Goal: Task Accomplishment & Management: Use online tool/utility

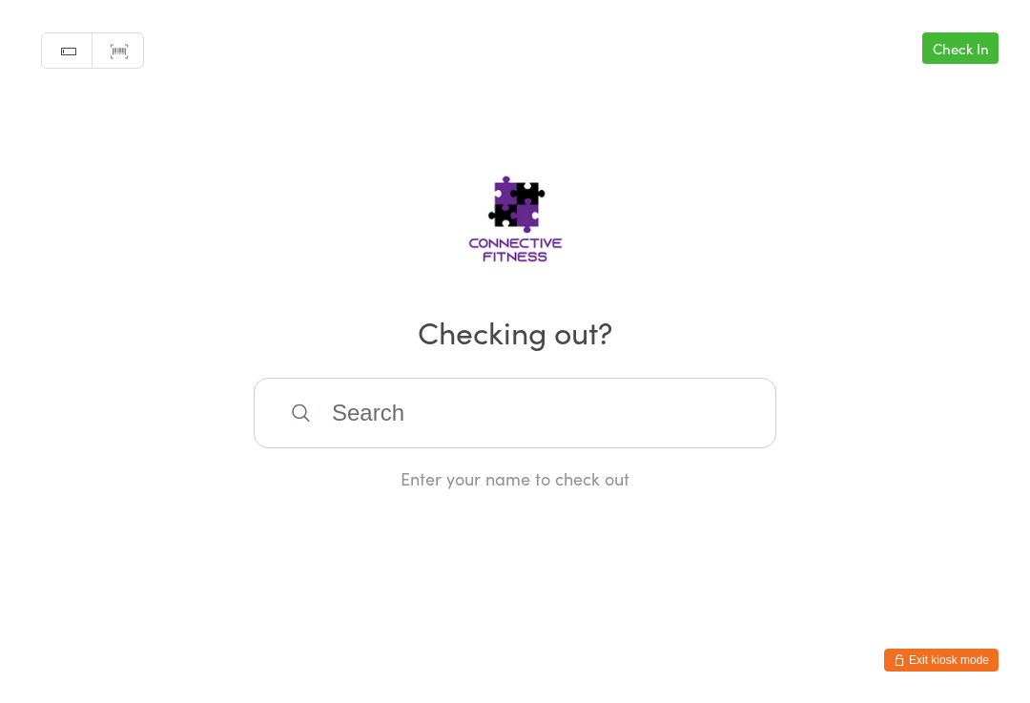
click at [349, 411] on input "search" at bounding box center [515, 413] width 523 height 71
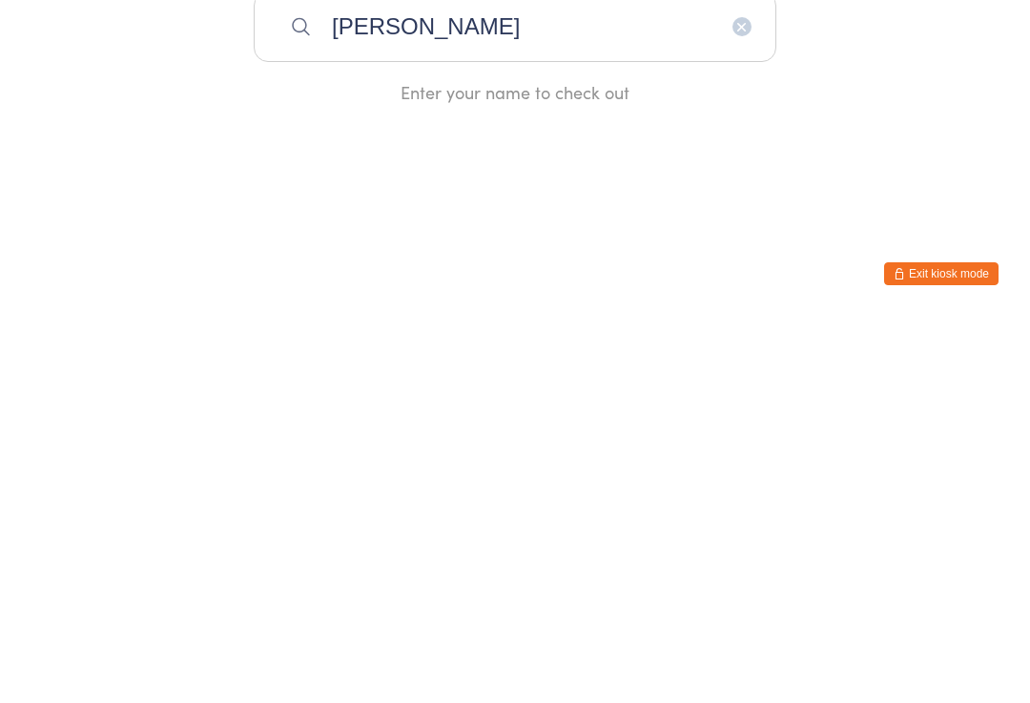
type input "[PERSON_NAME]"
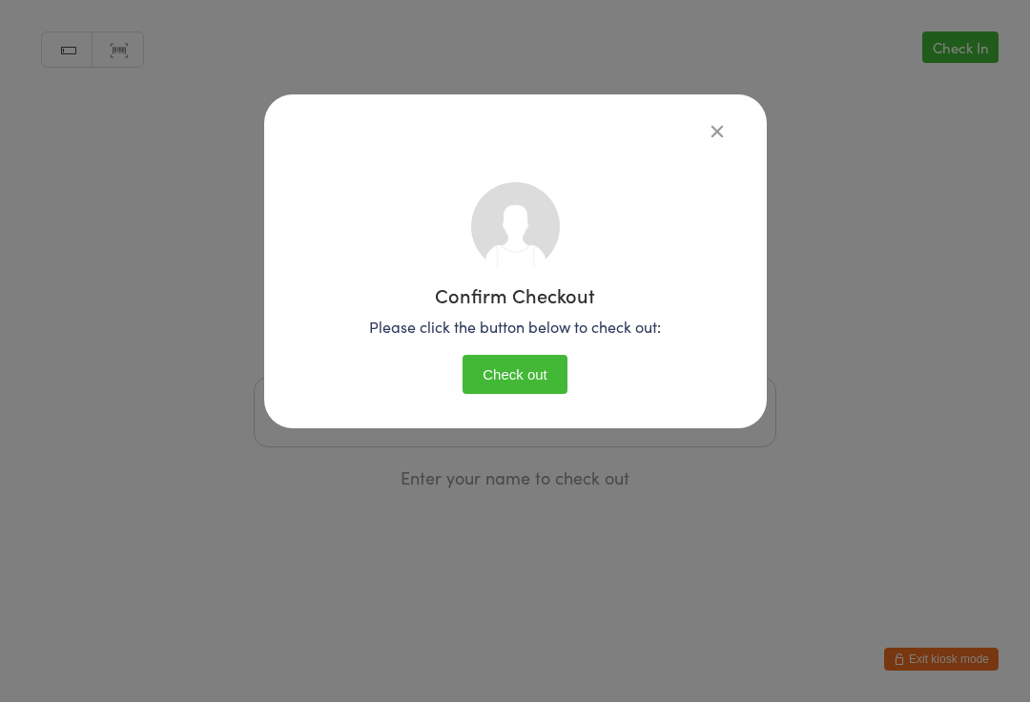
click at [713, 121] on icon "button" at bounding box center [717, 131] width 21 height 21
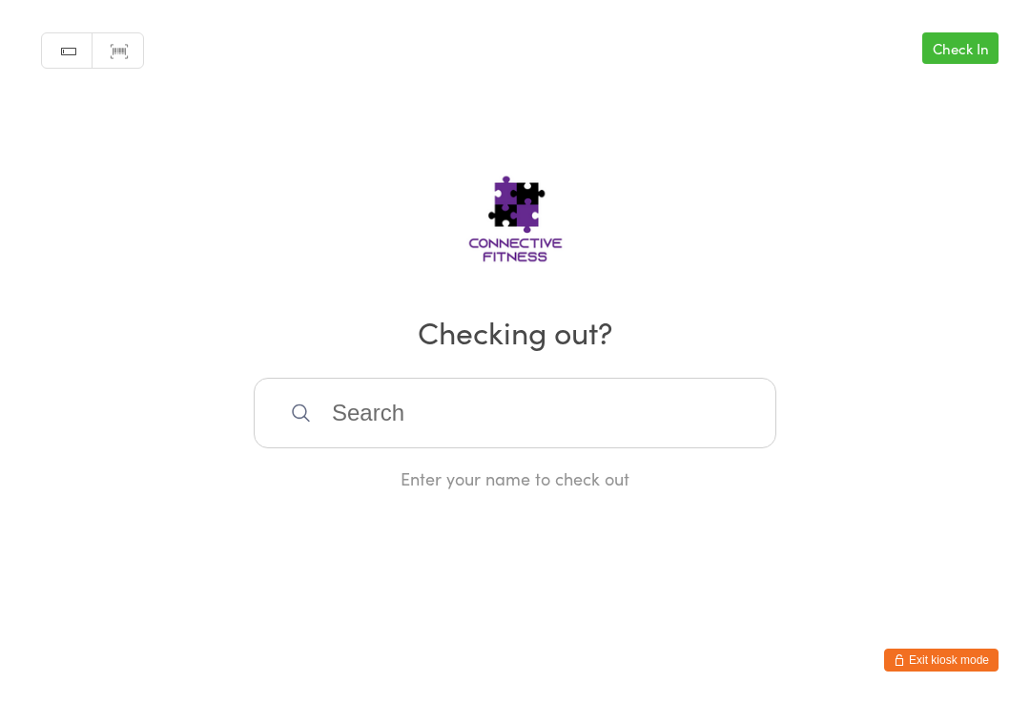
click at [363, 423] on input "search" at bounding box center [515, 413] width 523 height 71
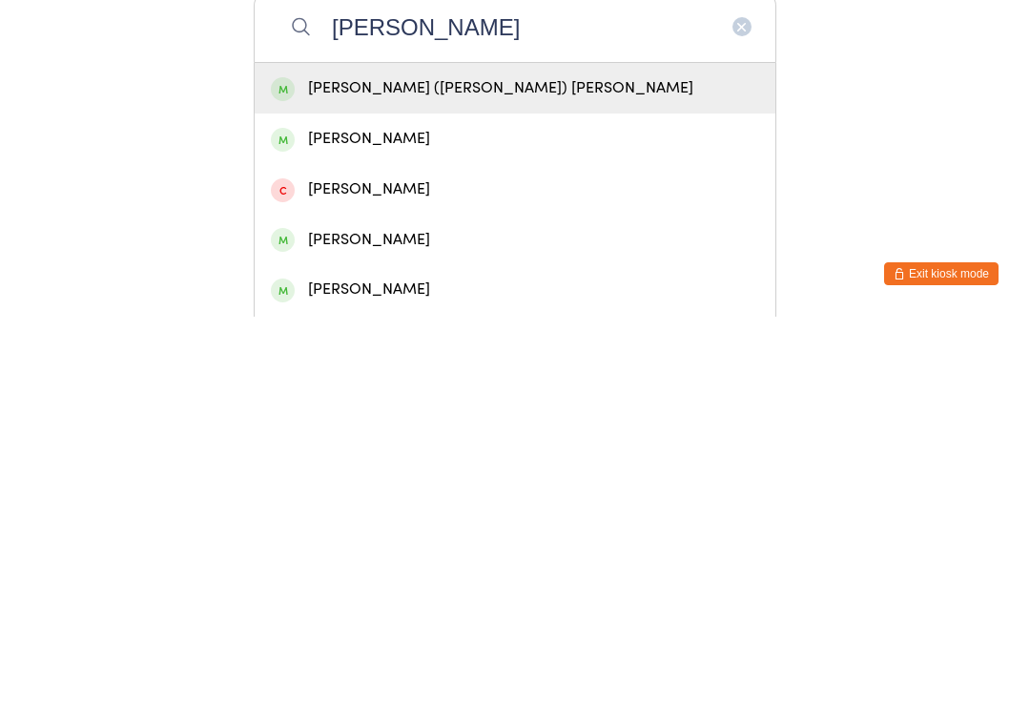
type input "[PERSON_NAME]"
click at [404, 461] on div "[PERSON_NAME] ([PERSON_NAME]) [PERSON_NAME]" at bounding box center [515, 474] width 488 height 26
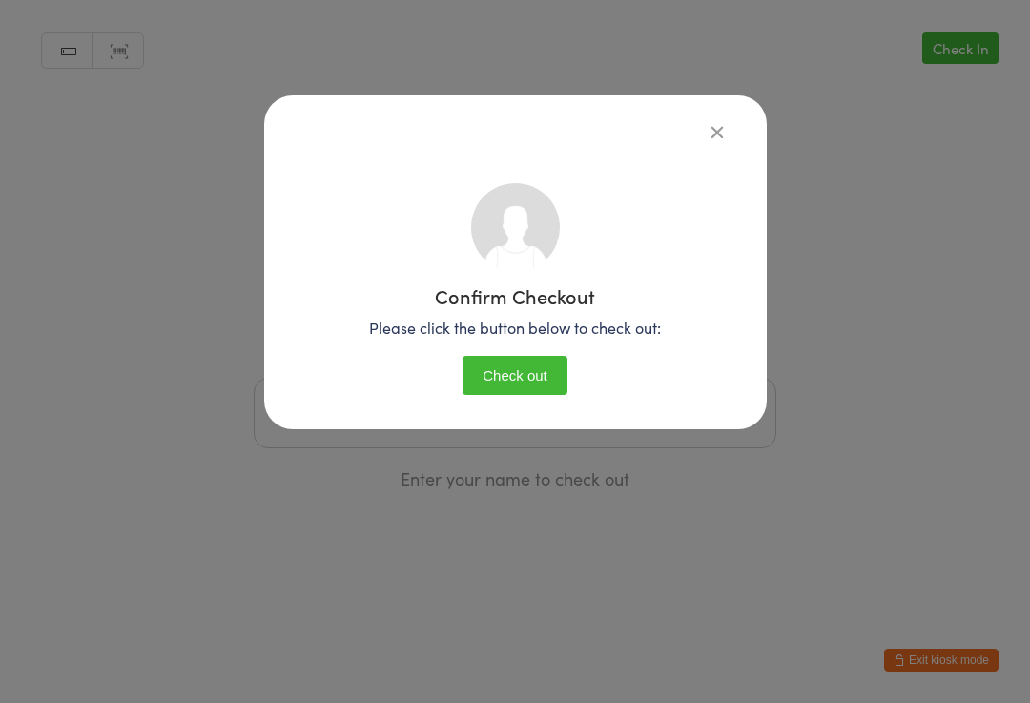
click at [490, 377] on button "Check out" at bounding box center [514, 375] width 105 height 39
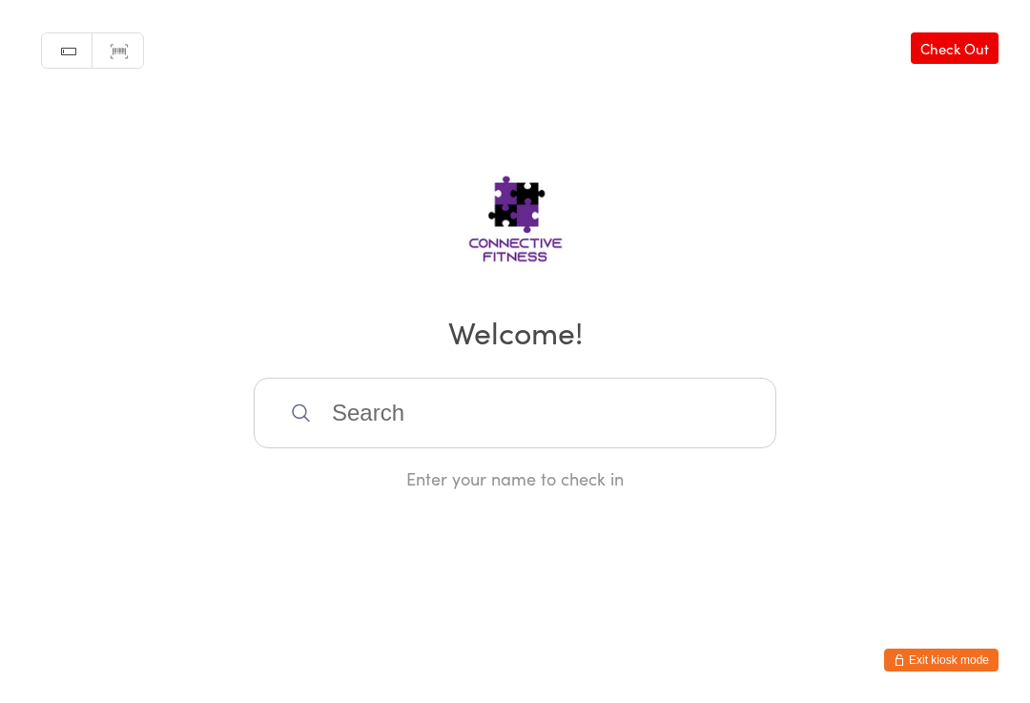
click at [355, 400] on input "search" at bounding box center [515, 413] width 523 height 71
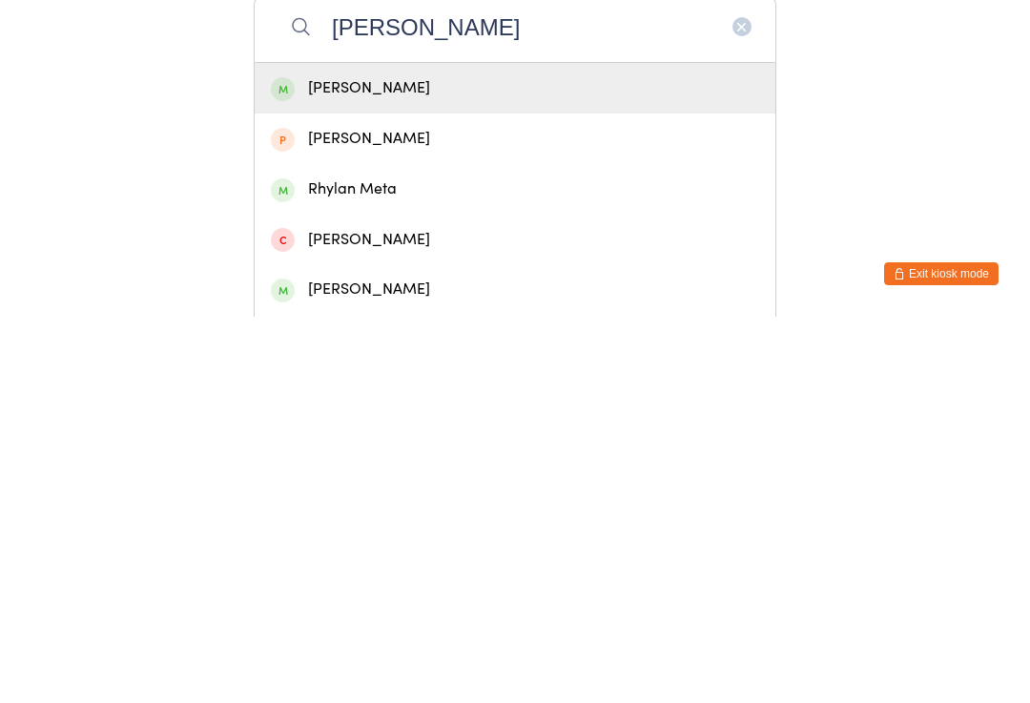
type input "[PERSON_NAME]"
click at [323, 449] on div "[PERSON_NAME]" at bounding box center [515, 474] width 521 height 51
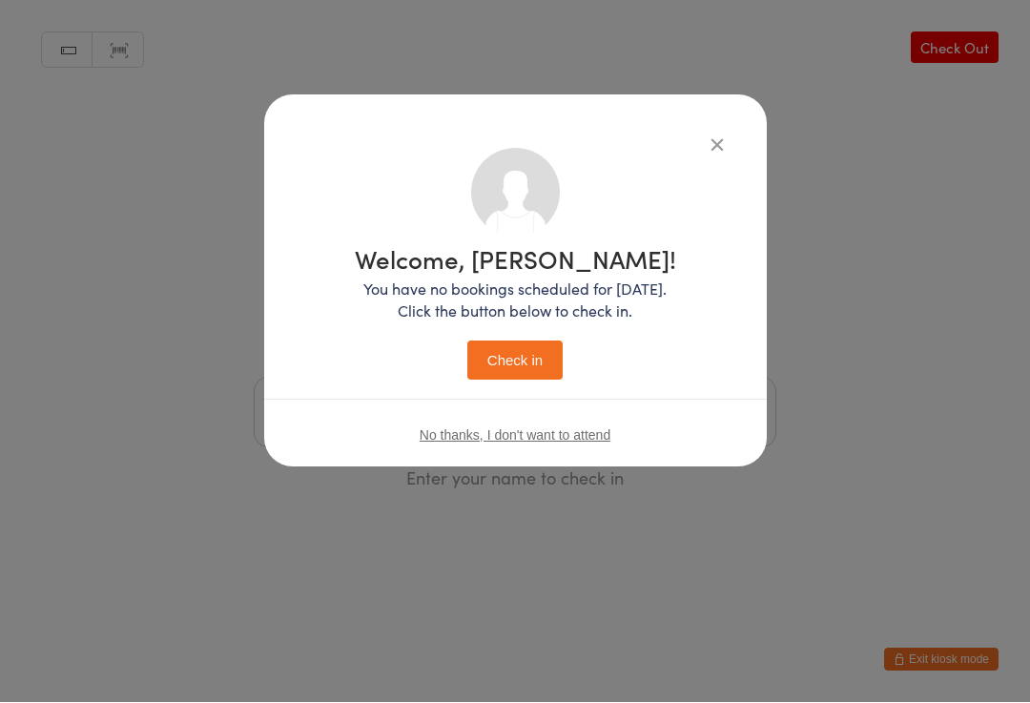
click at [503, 357] on button "Check in" at bounding box center [514, 360] width 95 height 39
